Goal: Task Accomplishment & Management: Manage account settings

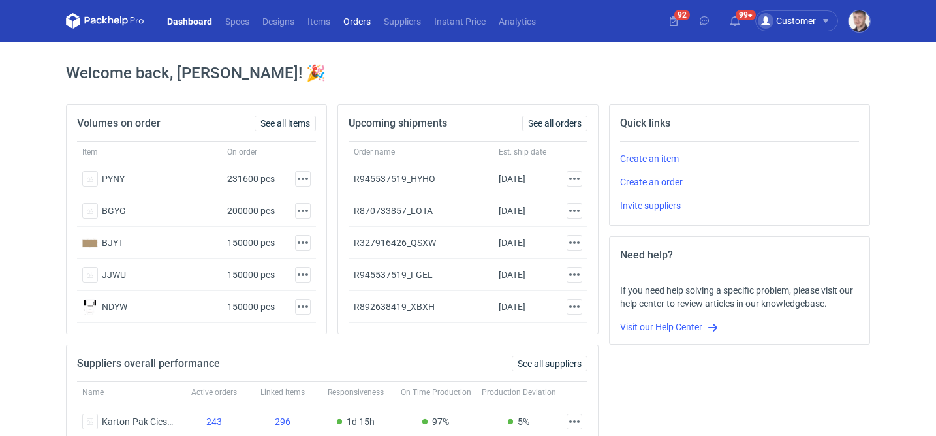
click at [346, 23] on link "Orders" at bounding box center [357, 21] width 40 height 16
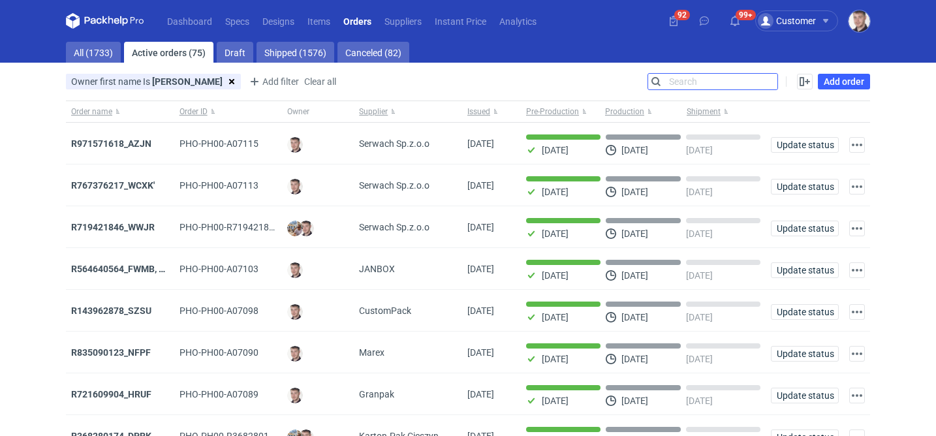
click at [768, 84] on input "Search" at bounding box center [712, 82] width 129 height 16
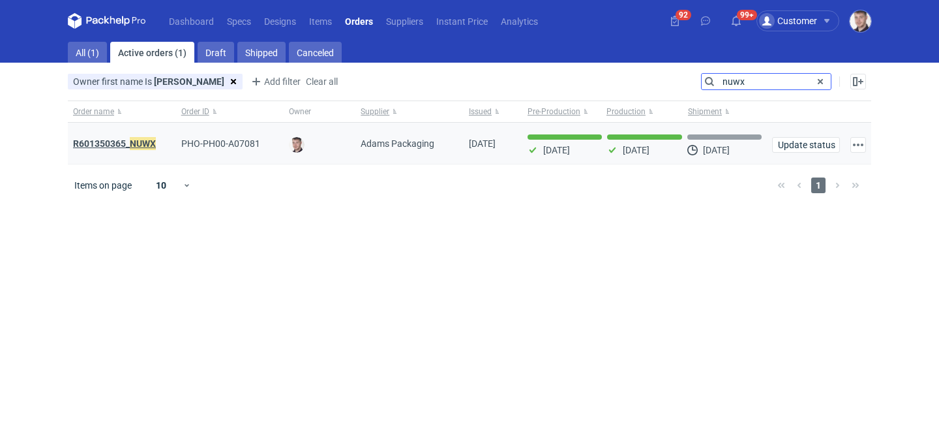
type input "nuwx"
click at [121, 143] on strong "R601350365_ NUWX" at bounding box center [114, 143] width 83 height 14
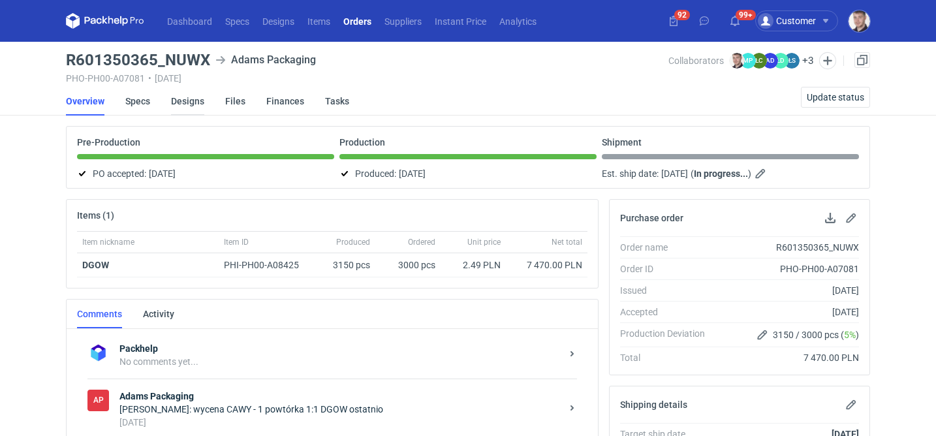
click at [179, 102] on link "Designs" at bounding box center [187, 101] width 33 height 29
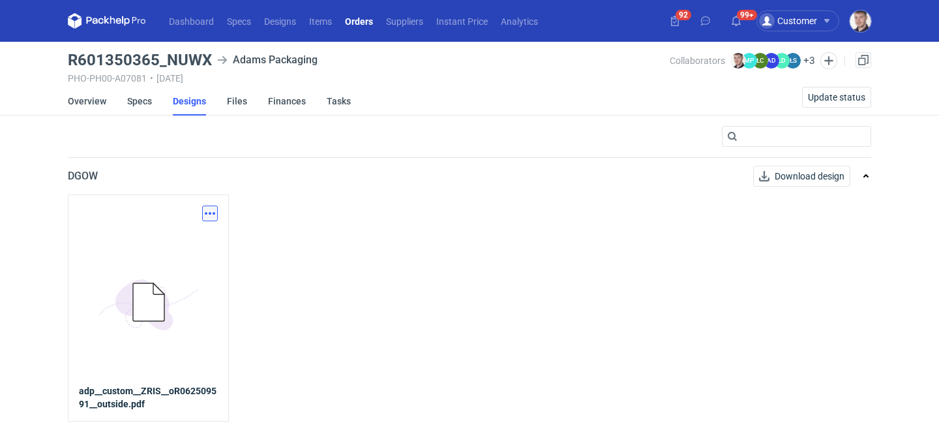
click at [211, 213] on button "button" at bounding box center [210, 214] width 16 height 16
click at [331, 286] on div "Download design part 5BD5AC33-3523-40E7-9262-1BFF0AD53D48@1x adp__custom__ZRIS_…" at bounding box center [470, 307] width 804 height 226
click at [205, 211] on button "button" at bounding box center [210, 214] width 16 height 16
click at [183, 232] on link "Download design part" at bounding box center [153, 242] width 120 height 21
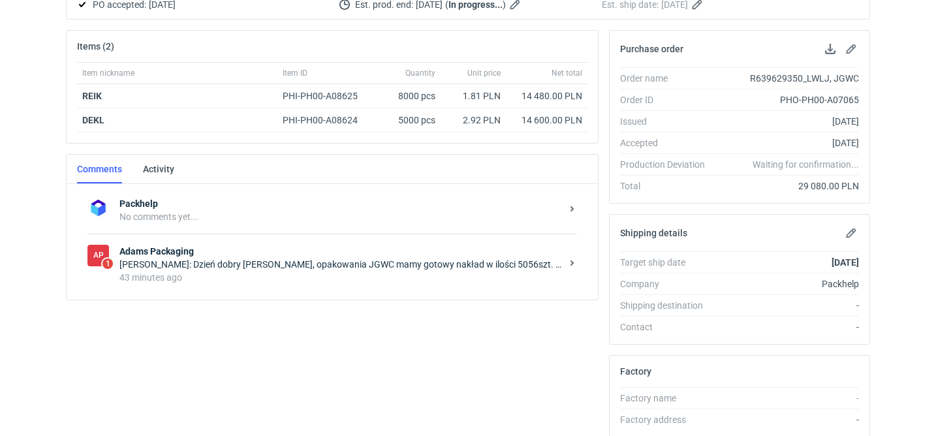
click at [359, 282] on div "43 minutes ago" at bounding box center [340, 277] width 442 height 13
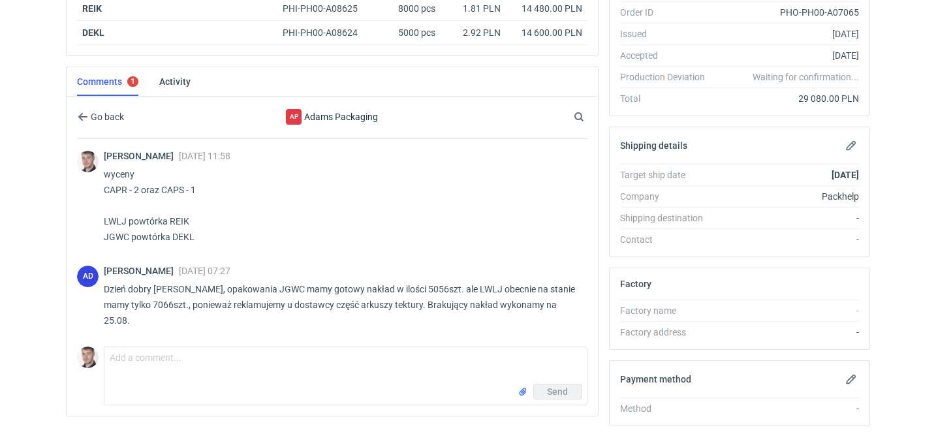
scroll to position [270, 0]
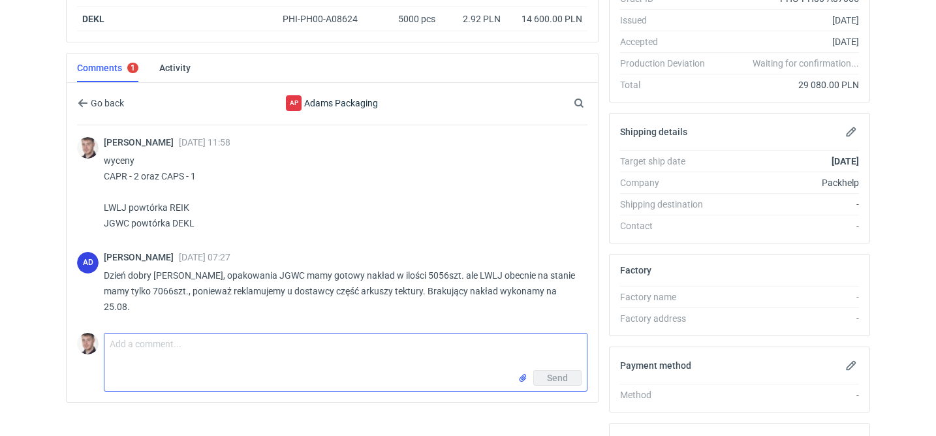
click at [283, 352] on textarea "Comment message" at bounding box center [345, 351] width 482 height 37
type textarea "jasne, poczekamy na całość w takim razie"
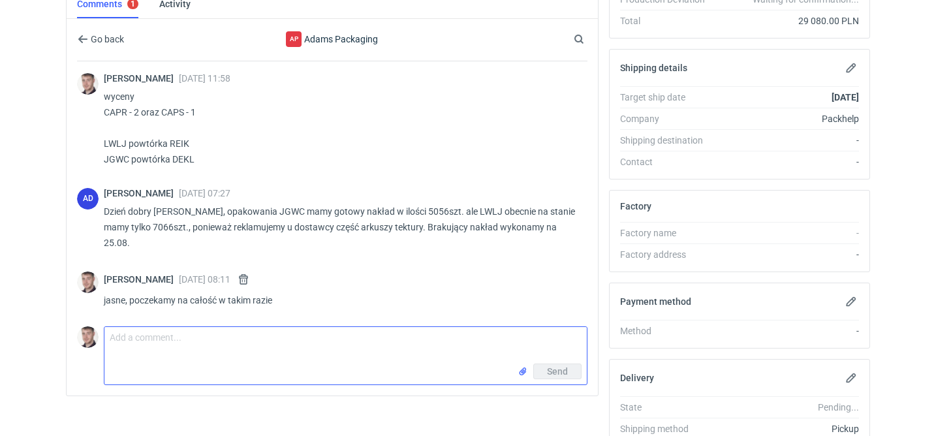
scroll to position [335, 0]
